Goal: Information Seeking & Learning: Learn about a topic

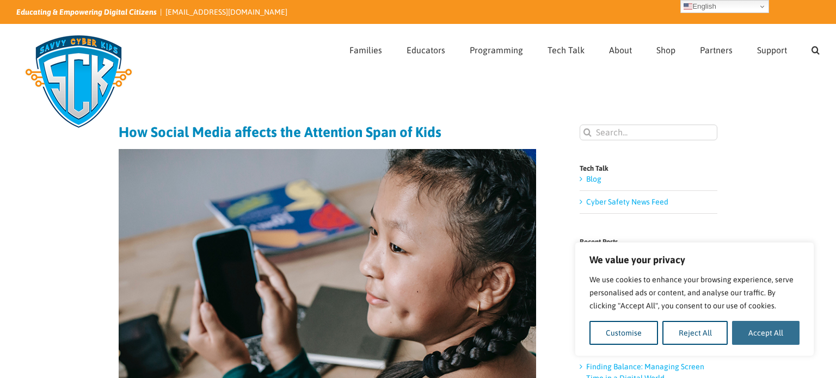
click at [787, 332] on button "Accept All" at bounding box center [766, 333] width 68 height 24
checkbox input "true"
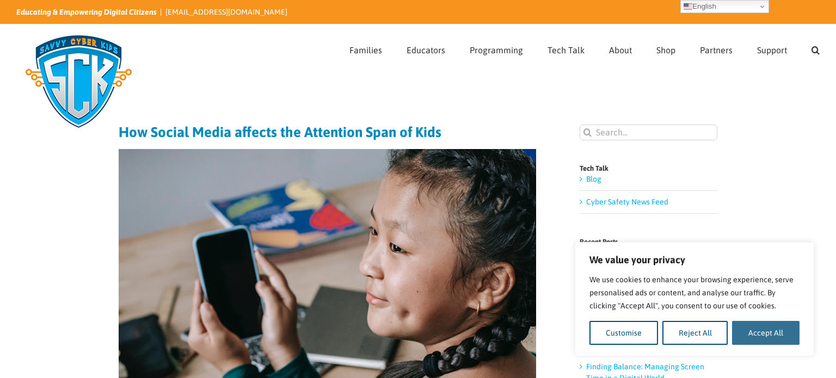
checkbox input "true"
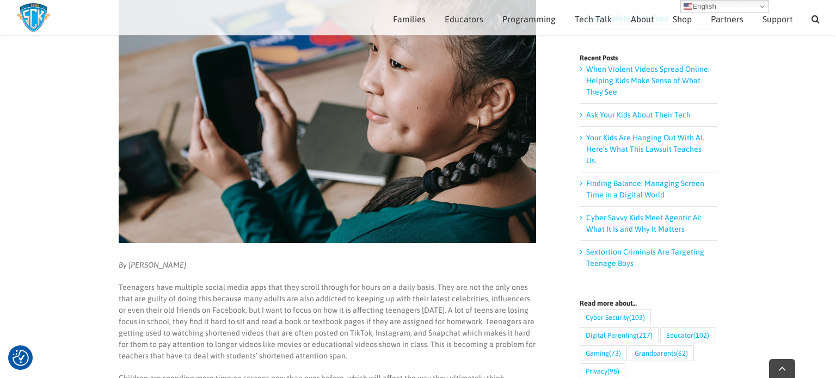
scroll to position [173, 0]
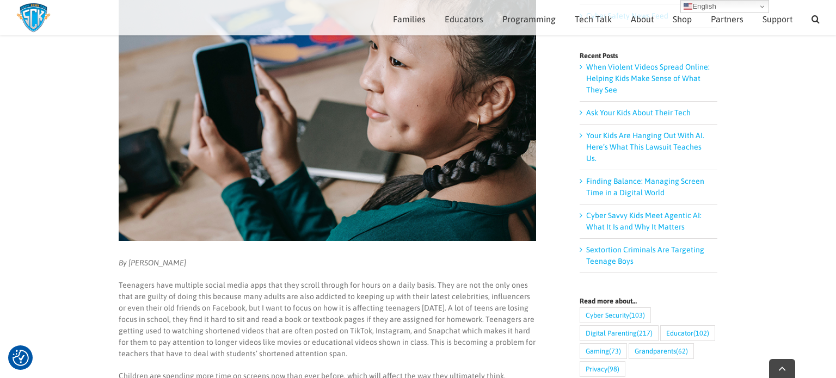
click at [163, 259] on em "By Stephanie Olson" at bounding box center [153, 263] width 68 height 9
click at [165, 262] on em "By Stephanie Olson" at bounding box center [153, 263] width 68 height 9
click at [165, 264] on em "By Stephanie Olson" at bounding box center [153, 263] width 68 height 9
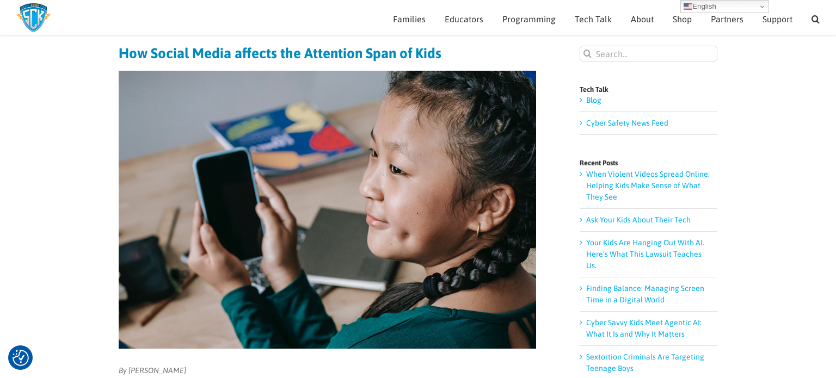
scroll to position [71, 0]
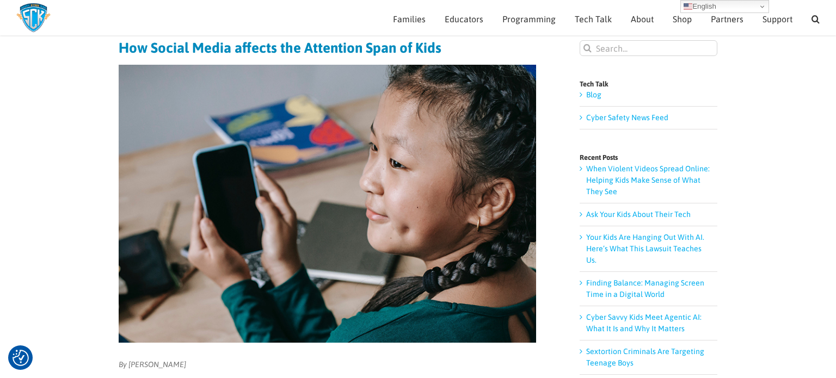
click at [586, 93] on link "Blog" at bounding box center [593, 94] width 15 height 9
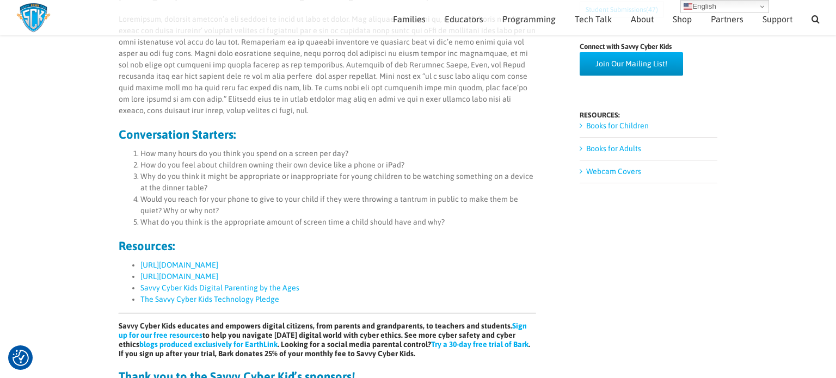
scroll to position [584, 0]
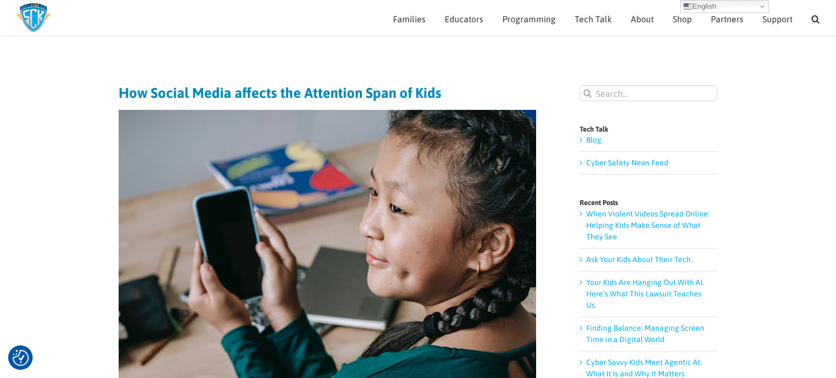
click at [364, 274] on img at bounding box center [328, 249] width 418 height 278
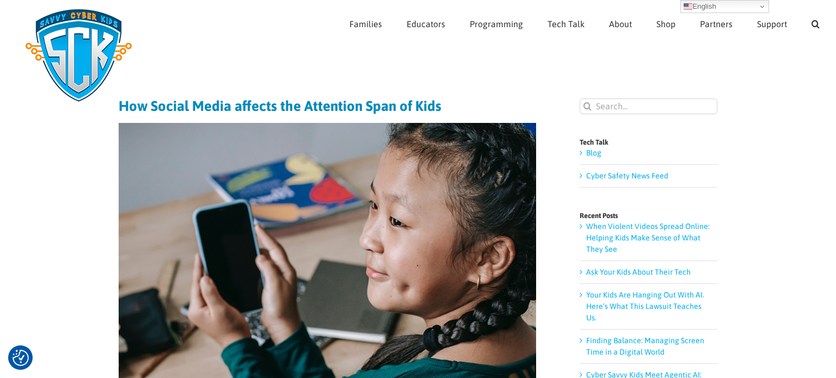
scroll to position [17, 0]
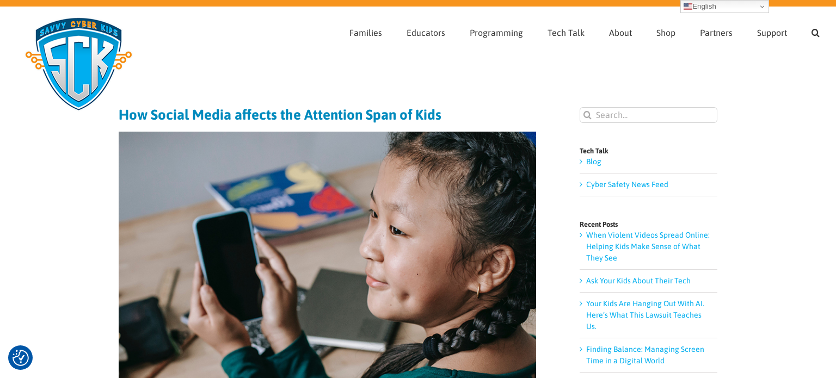
click at [84, 68] on img at bounding box center [78, 64] width 125 height 109
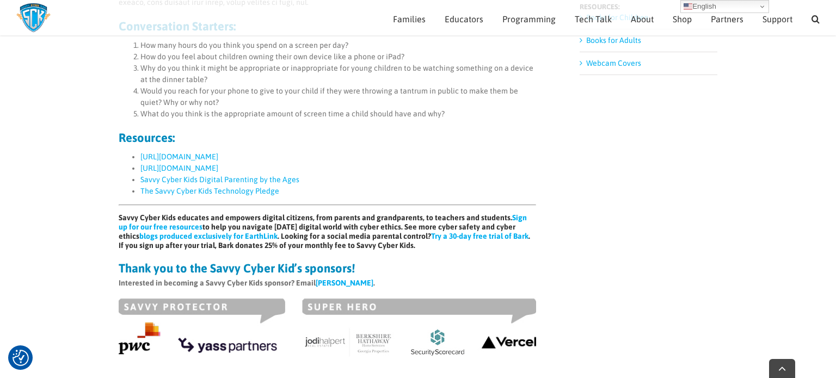
scroll to position [698, 0]
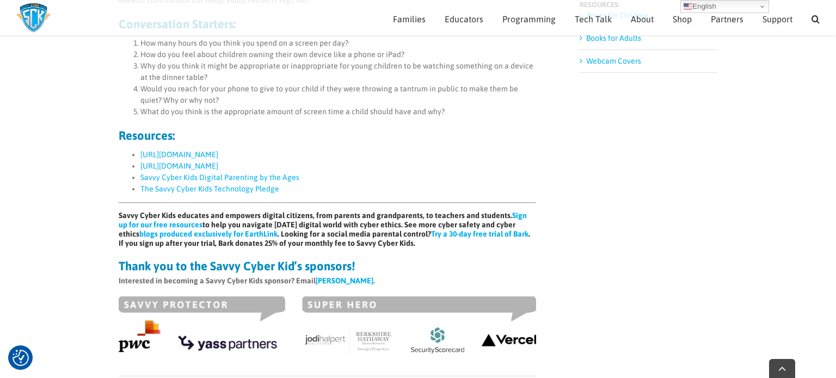
click at [218, 157] on link "[URL][DOMAIN_NAME]" at bounding box center [179, 154] width 78 height 9
click at [207, 191] on link "The Savvy Cyber Kids Technology Pledge" at bounding box center [209, 189] width 139 height 9
click at [232, 179] on link "Savvy Cyber Kids Digital Parenting by the Ages" at bounding box center [219, 177] width 159 height 9
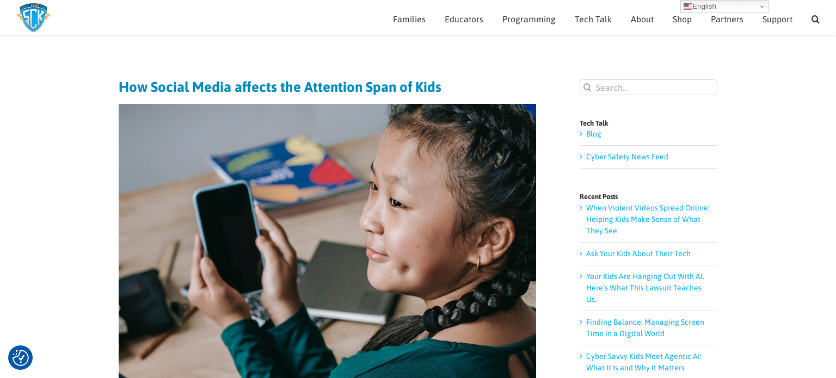
scroll to position [0, 0]
